Goal: Transaction & Acquisition: Obtain resource

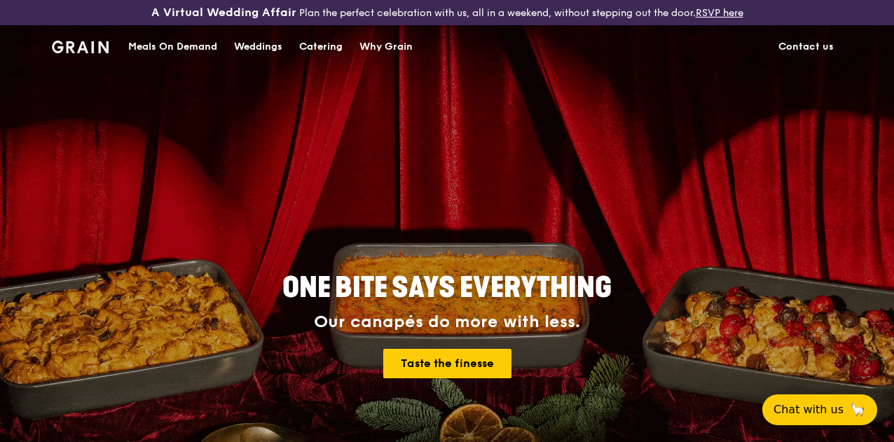
click at [329, 59] on div "Catering" at bounding box center [320, 47] width 43 height 42
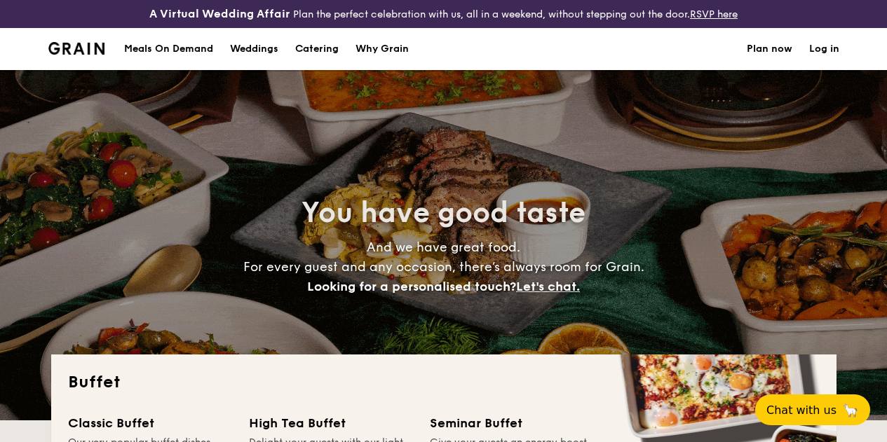
select select
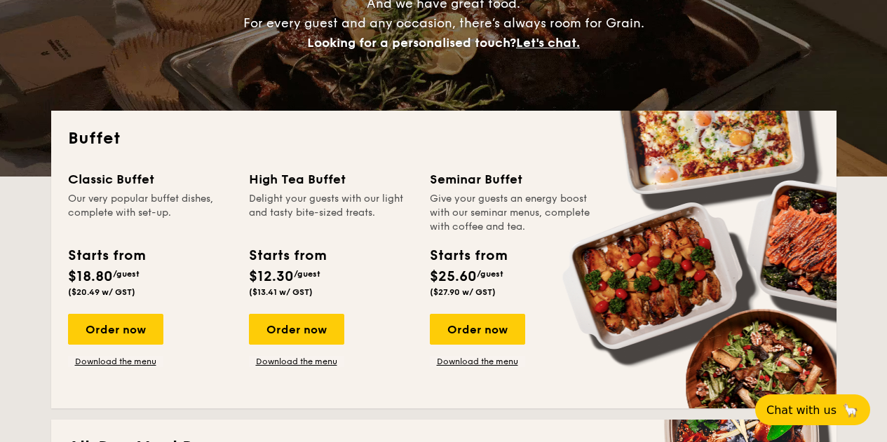
scroll to position [350, 0]
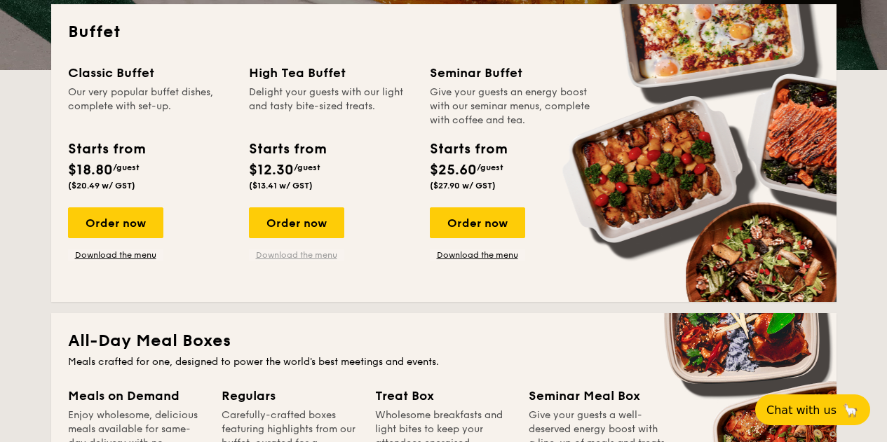
click at [299, 261] on link "Download the menu" at bounding box center [296, 255] width 95 height 11
